Goal: Task Accomplishment & Management: Manage account settings

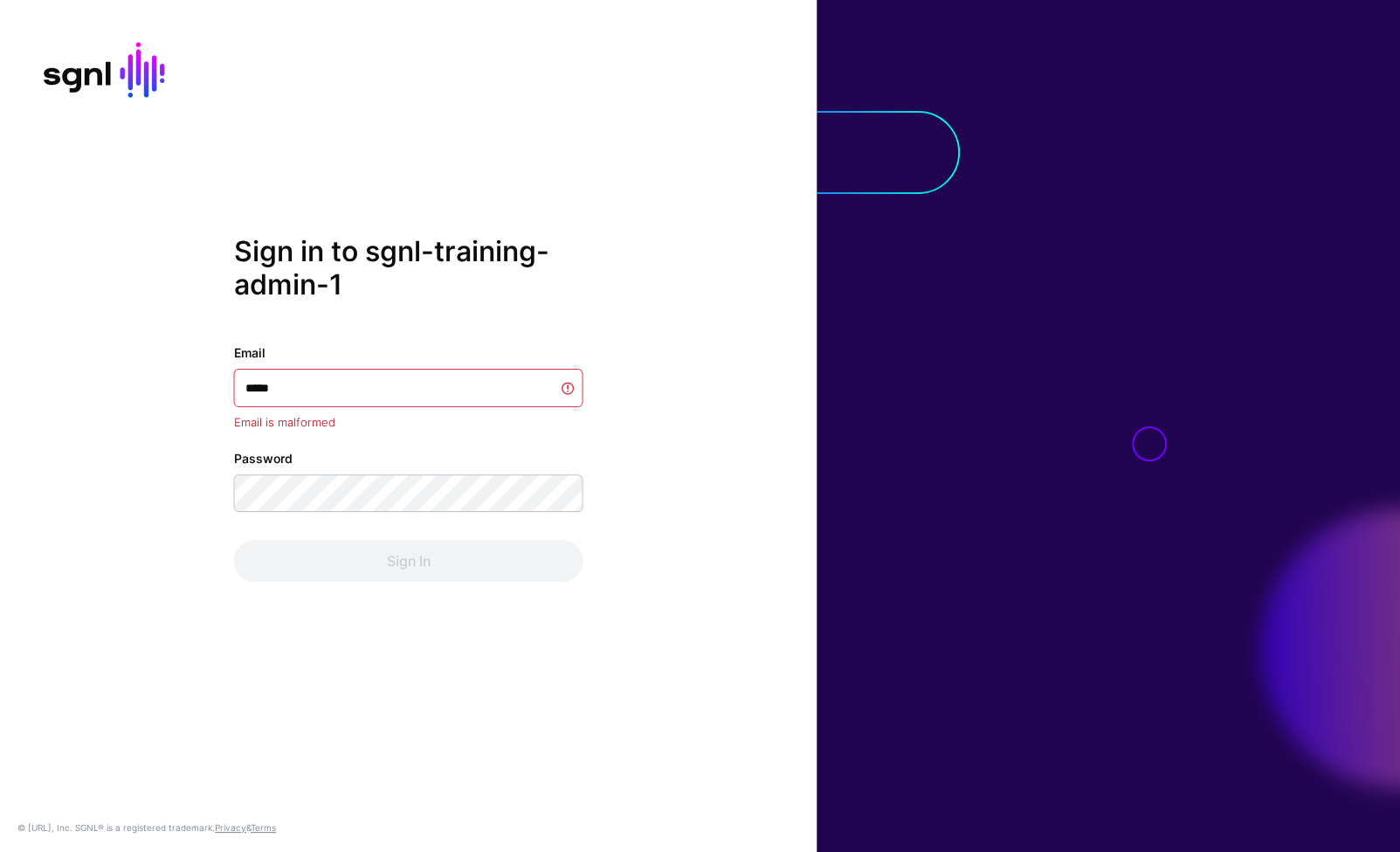
type input "******"
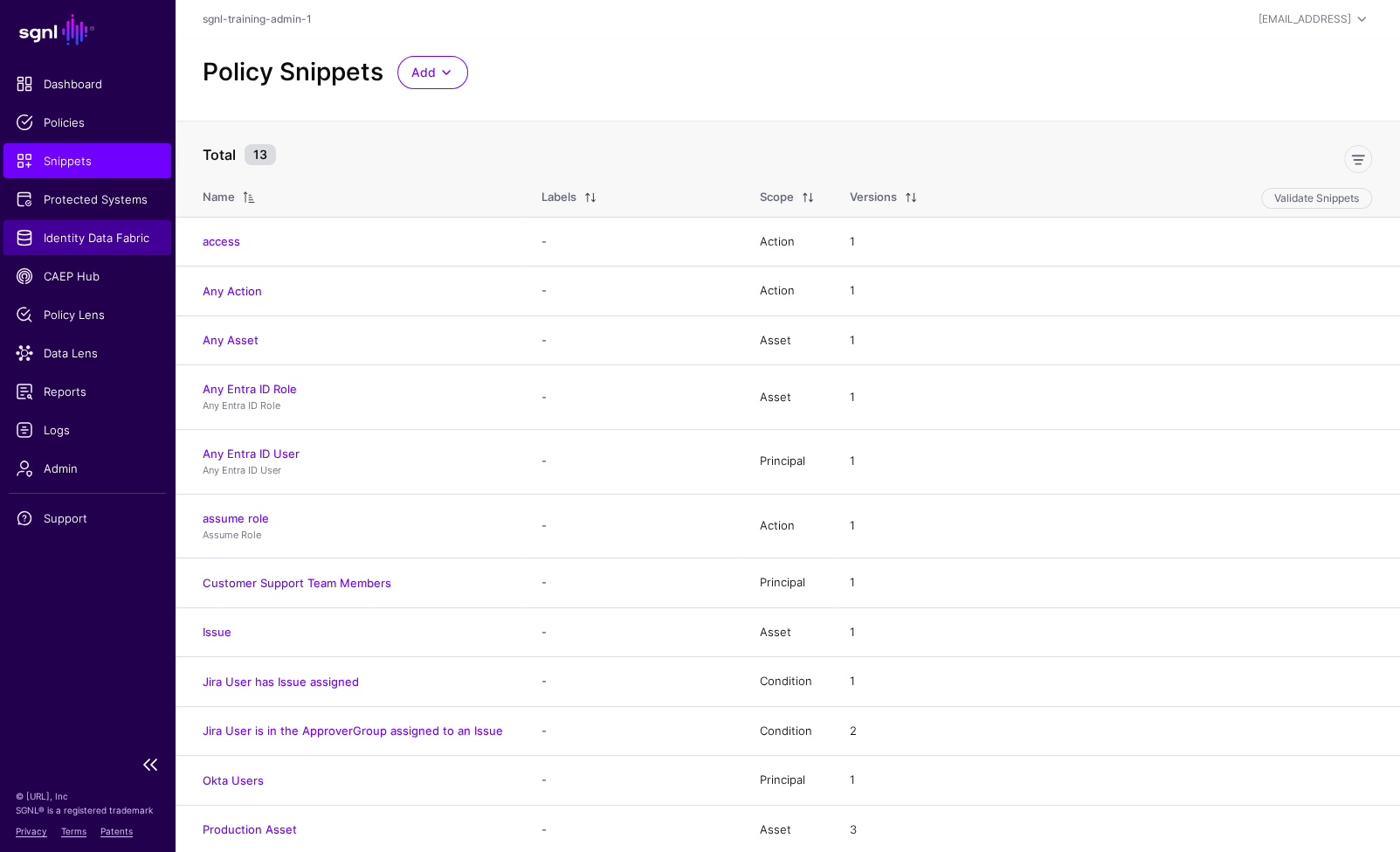
click at [81, 231] on span "Identity Data Fabric" at bounding box center [87, 237] width 144 height 17
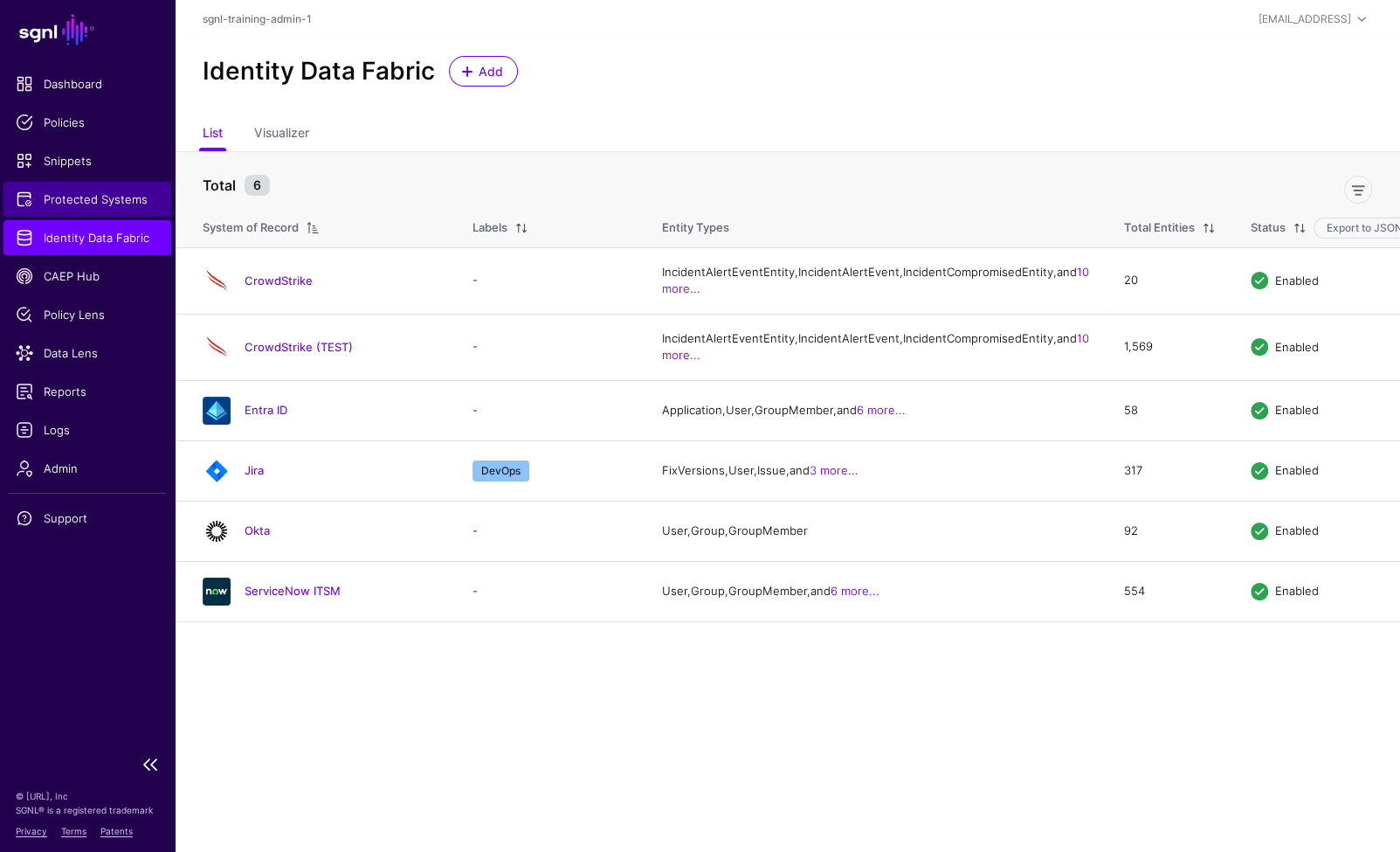
click at [86, 205] on span "Protected Systems" at bounding box center [87, 198] width 144 height 17
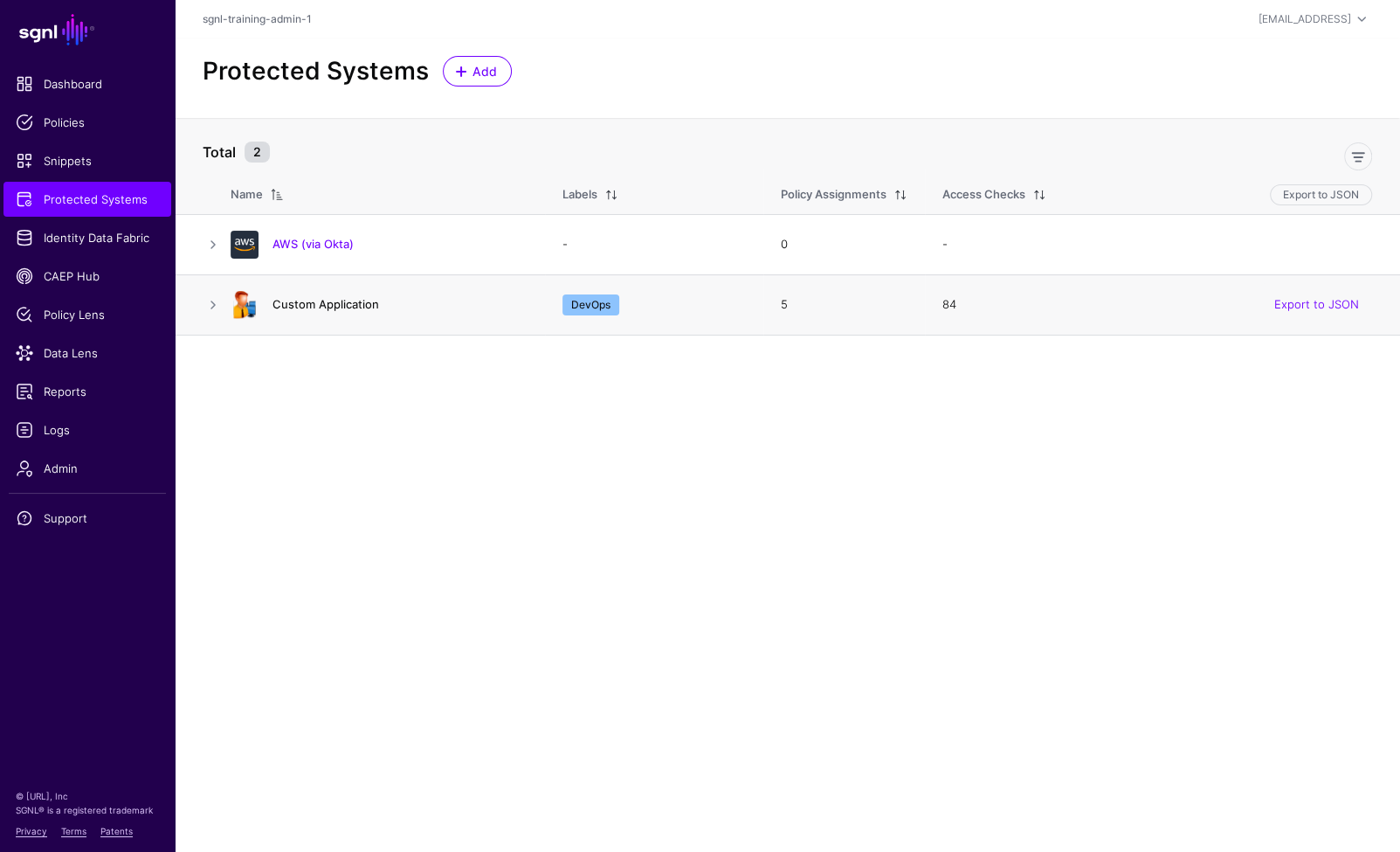
click at [329, 305] on link "Custom Application" at bounding box center [325, 304] width 106 height 14
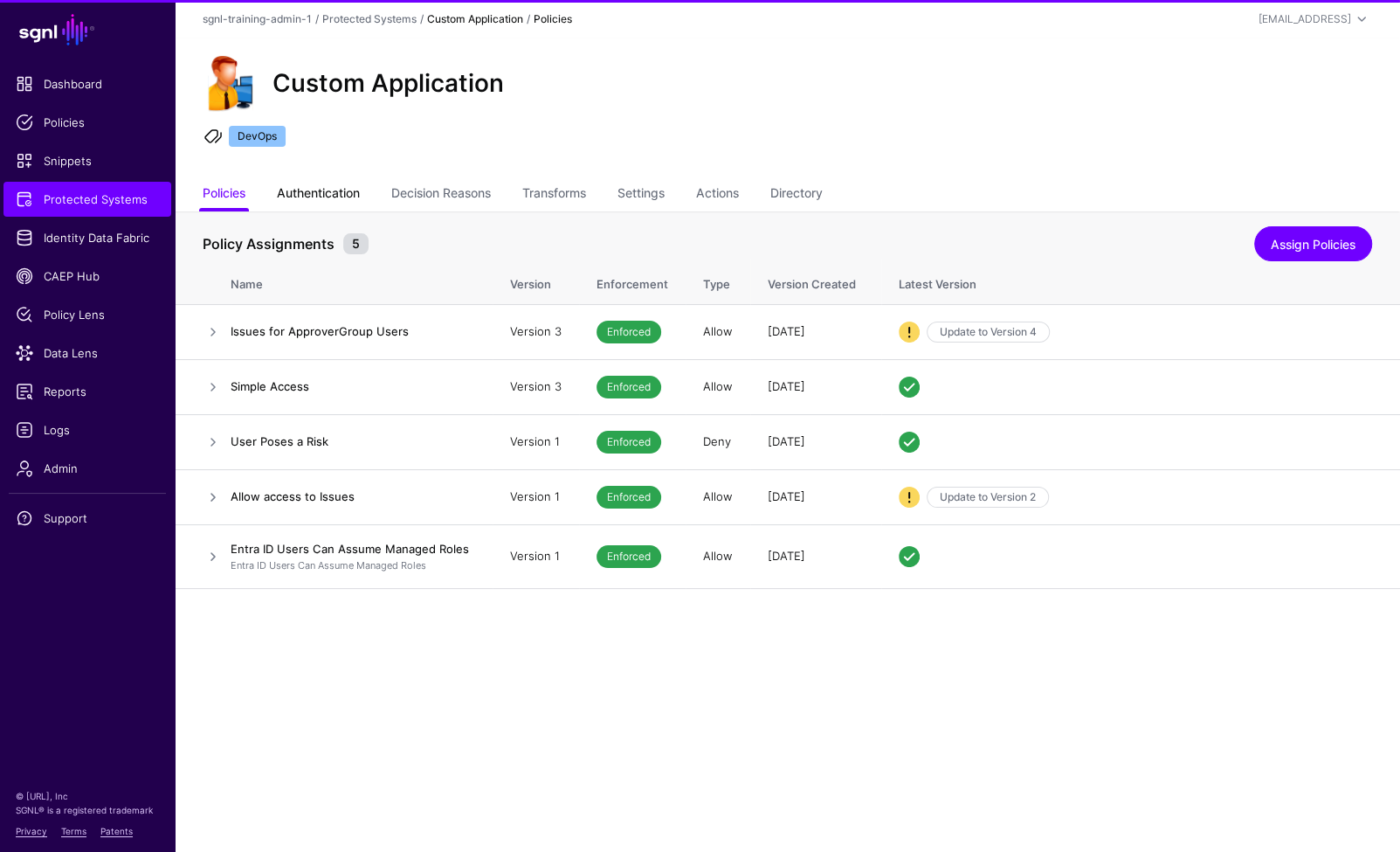
click at [340, 192] on link "Authentication" at bounding box center [318, 195] width 83 height 34
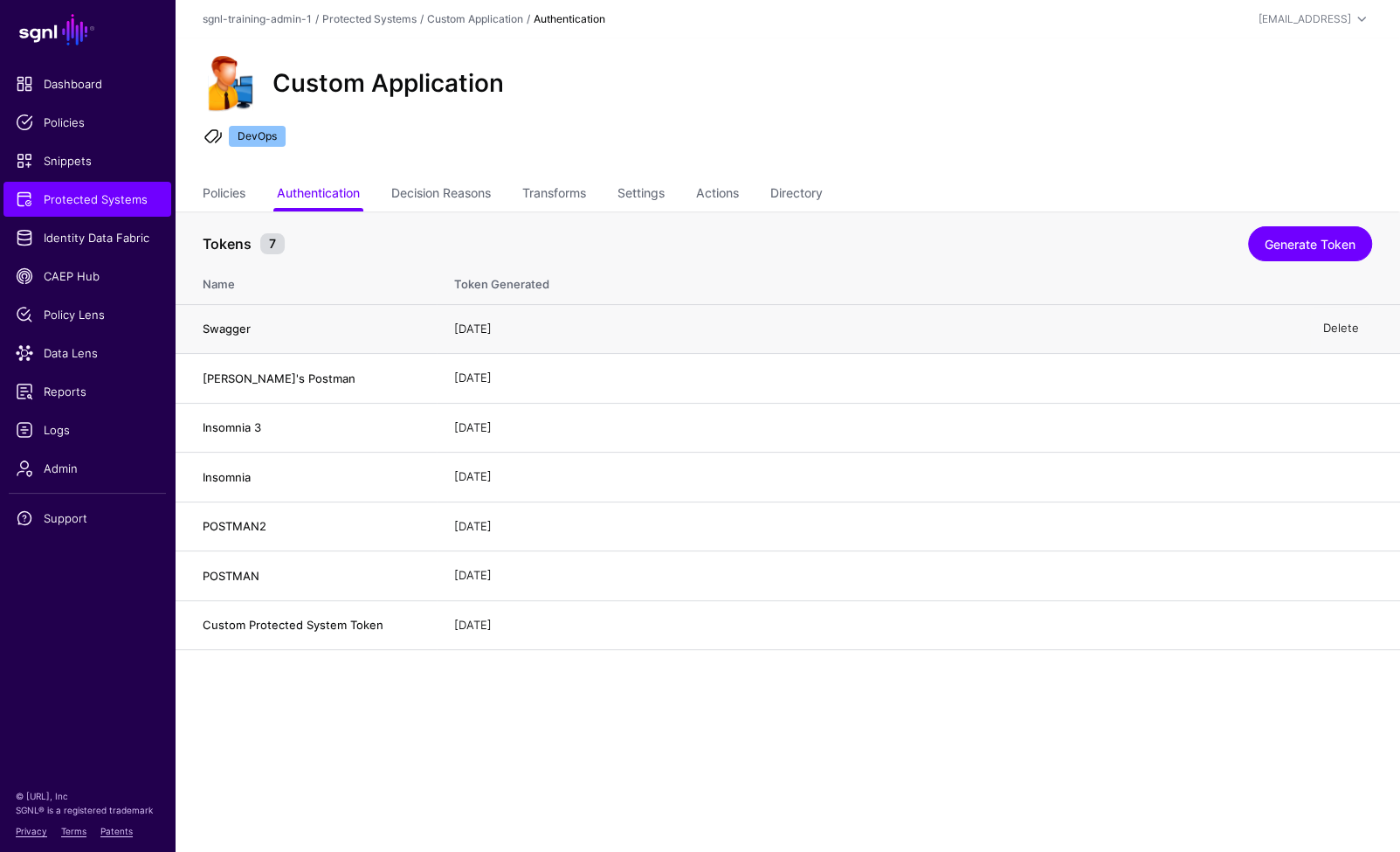
click at [1335, 331] on link "Delete" at bounding box center [1340, 328] width 35 height 14
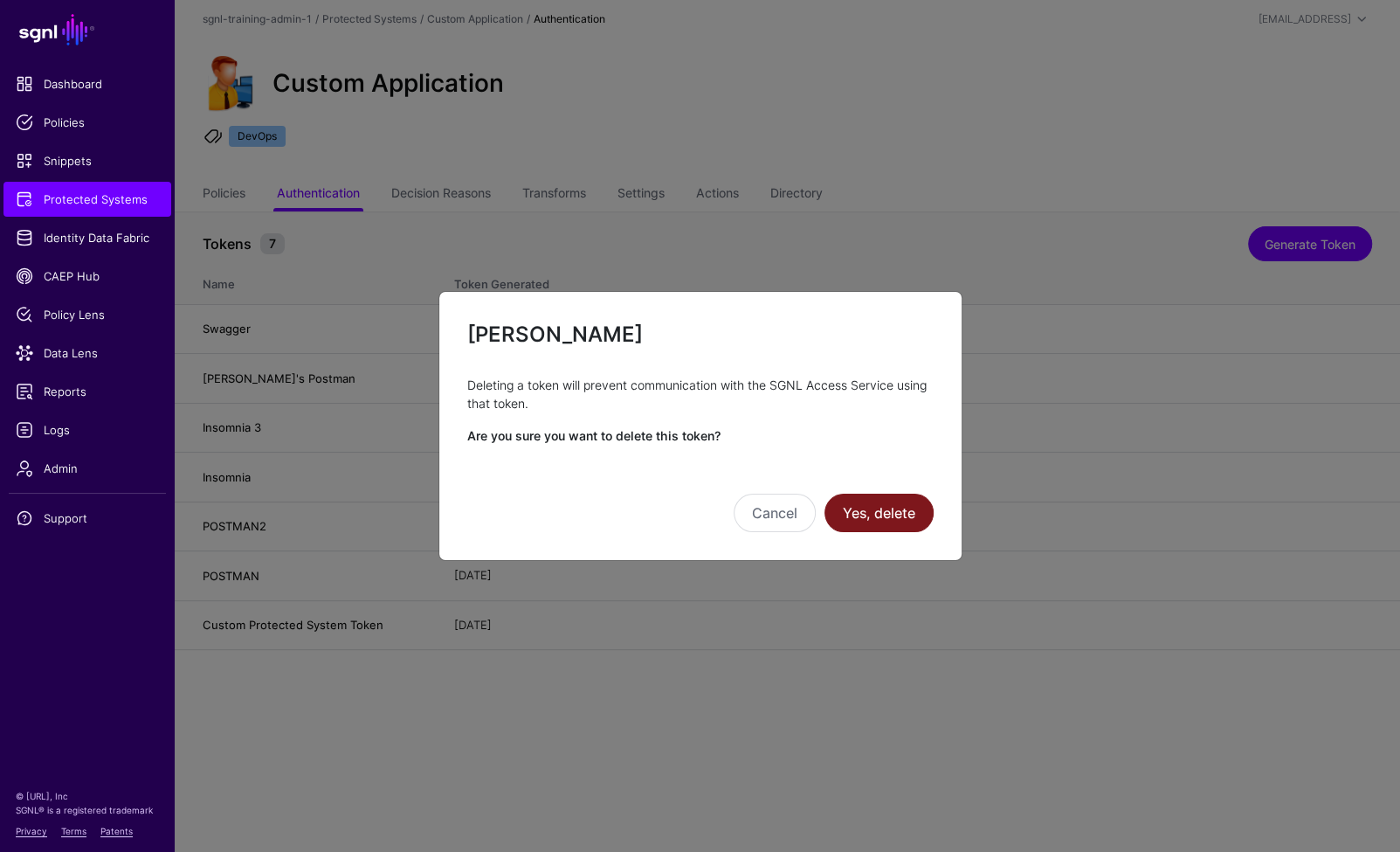
click at [883, 511] on button "Yes, delete" at bounding box center [879, 513] width 109 height 38
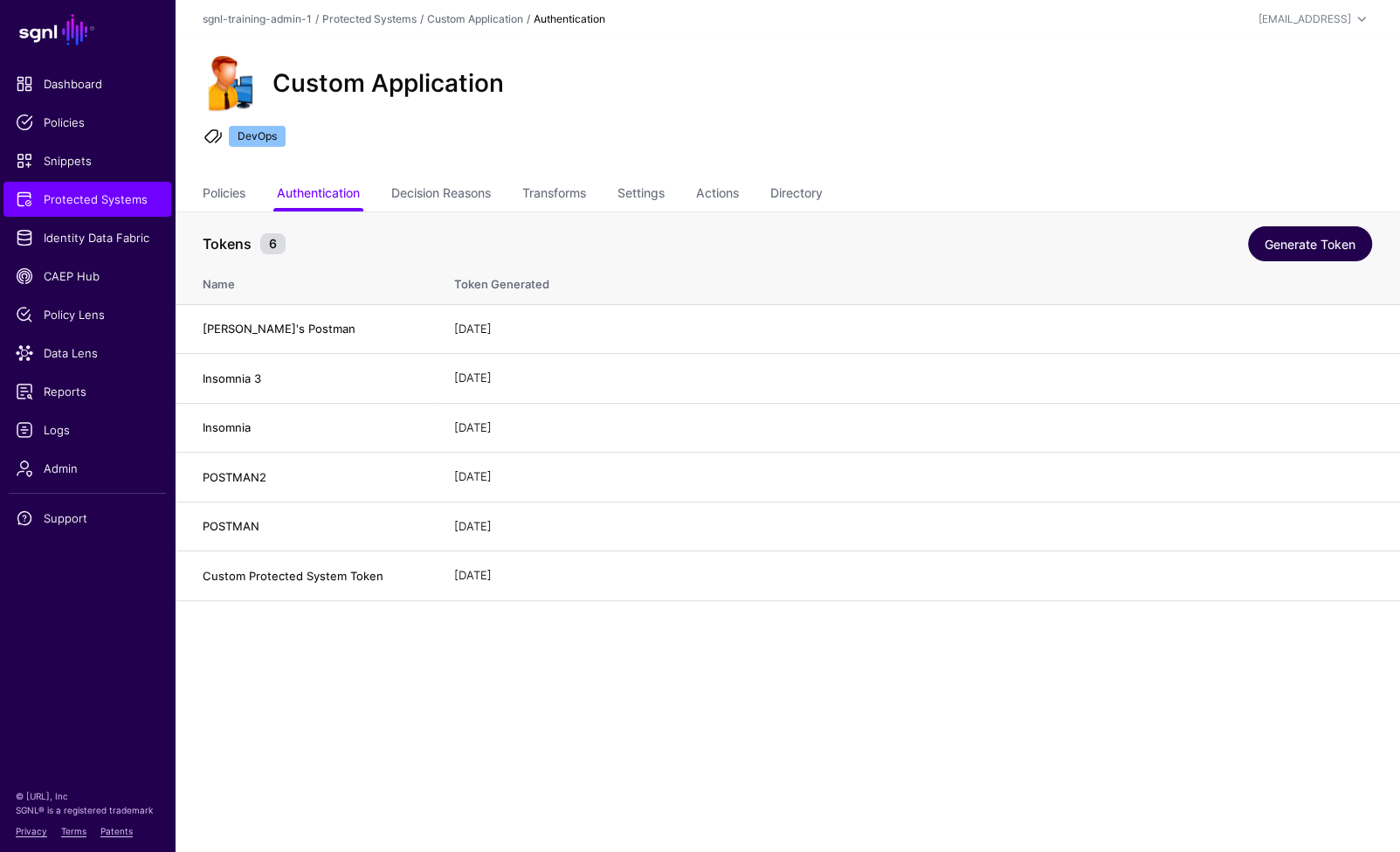
click at [1318, 249] on link "Generate Token" at bounding box center [1310, 244] width 124 height 35
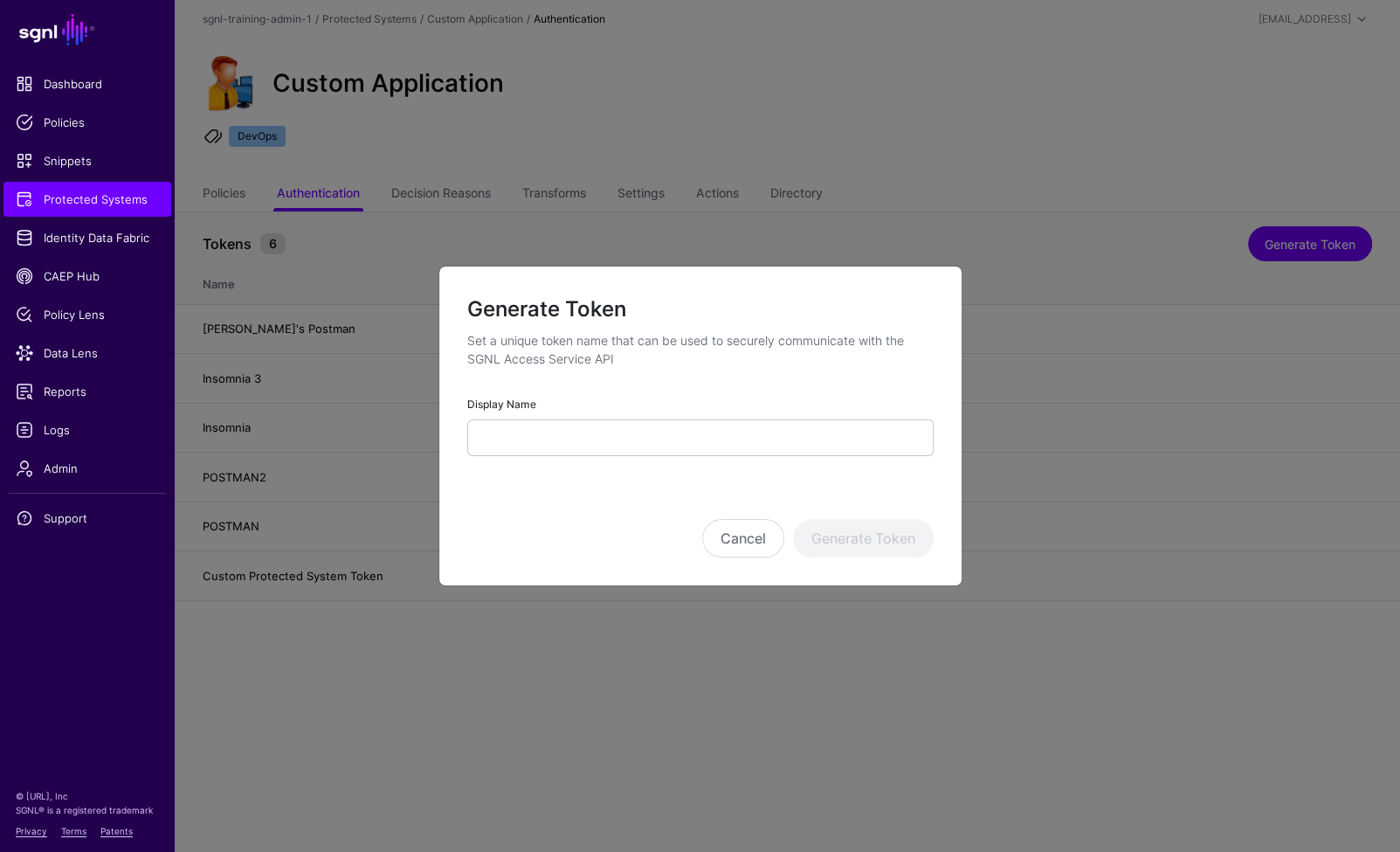
click at [761, 457] on form "Generate Token Set a unique token name that can be used to securely communicate…" at bounding box center [700, 426] width 466 height 263
click at [755, 459] on form "Generate Token Set a unique token name that can be used to securely communicate…" at bounding box center [700, 426] width 466 height 263
click at [760, 447] on input "Display Name" at bounding box center [700, 437] width 466 height 36
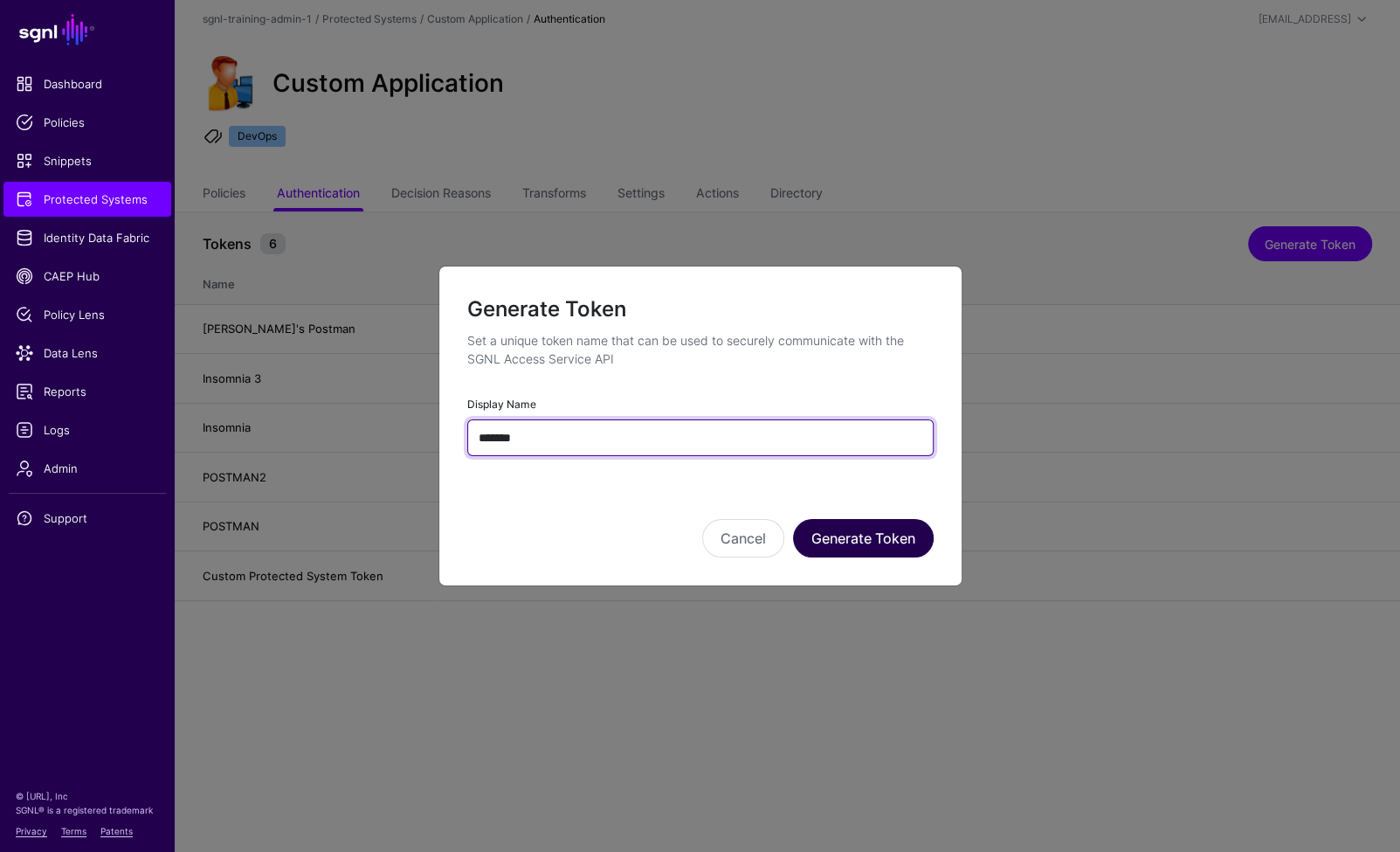
type input "*******"
click at [855, 538] on button "Generate Token" at bounding box center [863, 538] width 141 height 38
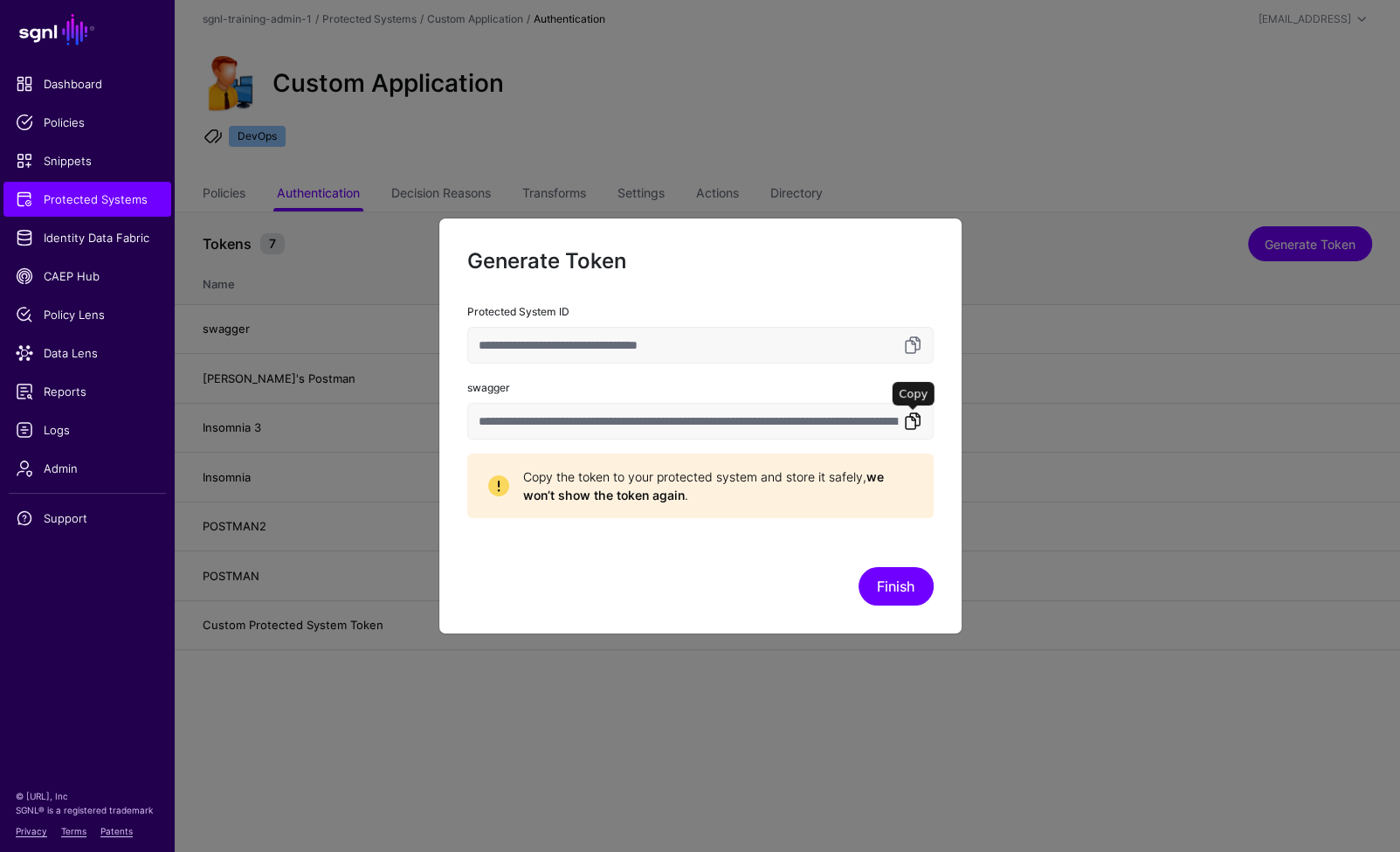
click at [913, 429] on link at bounding box center [912, 421] width 21 height 21
click at [918, 421] on link at bounding box center [912, 421] width 21 height 21
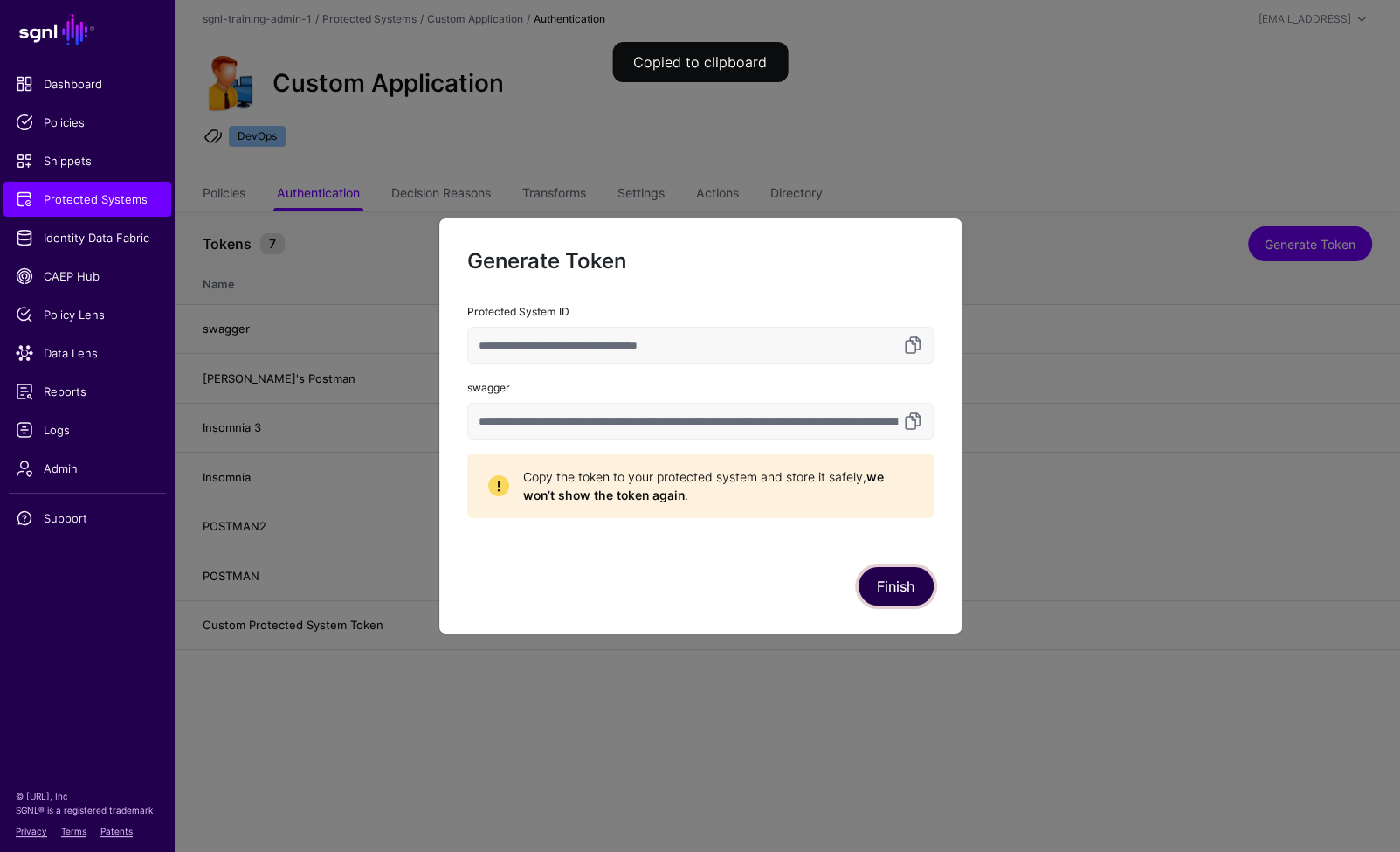
click at [897, 591] on button "Finish" at bounding box center [895, 586] width 75 height 38
